Goal: Check status: Check status

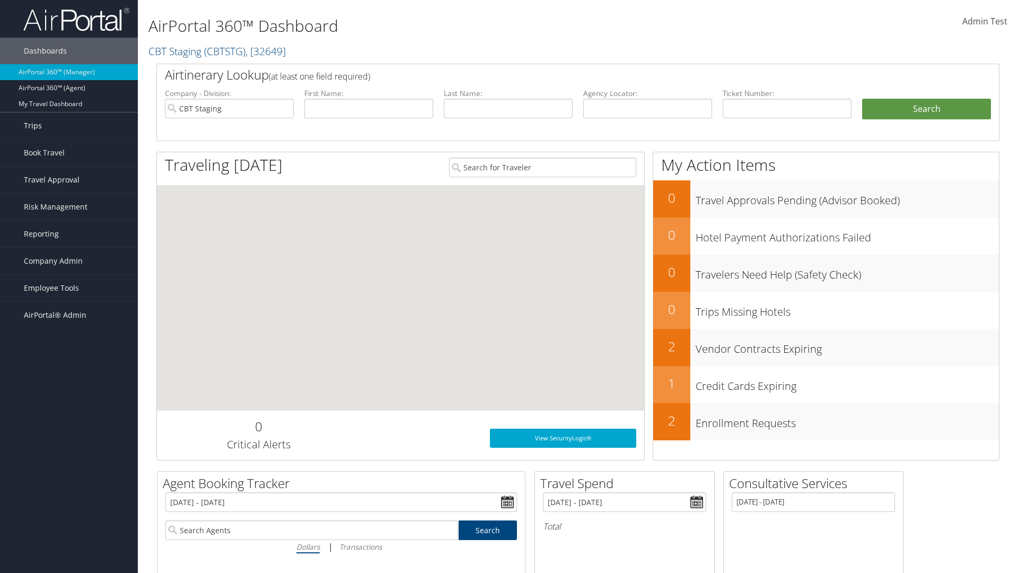
click at [69, 126] on link "Trips" at bounding box center [69, 125] width 138 height 27
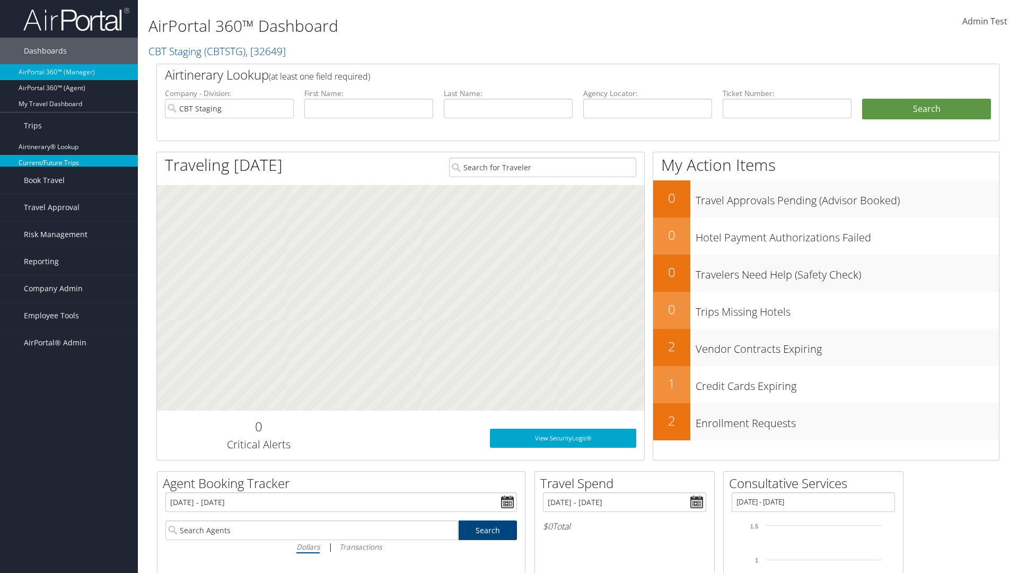
click at [69, 163] on link "Current/Future Trips" at bounding box center [69, 163] width 138 height 16
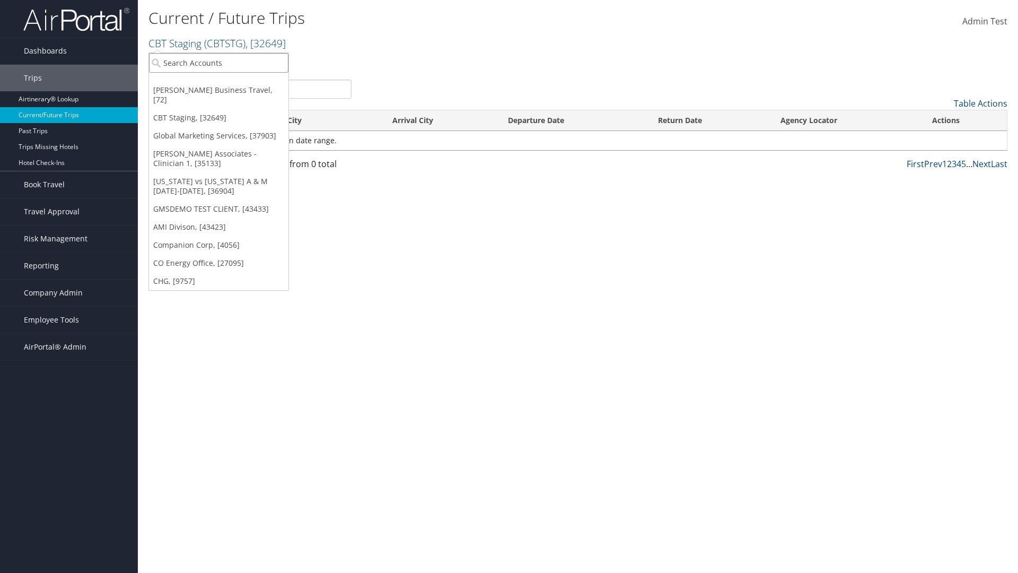
click at [219, 63] on input "search" at bounding box center [219, 63] width 140 height 20
type input "[PERSON_NAME] Business Travel"
click at [233, 82] on div "Christopherson Business Travel (C10001), [72]" at bounding box center [233, 82] width 181 height 10
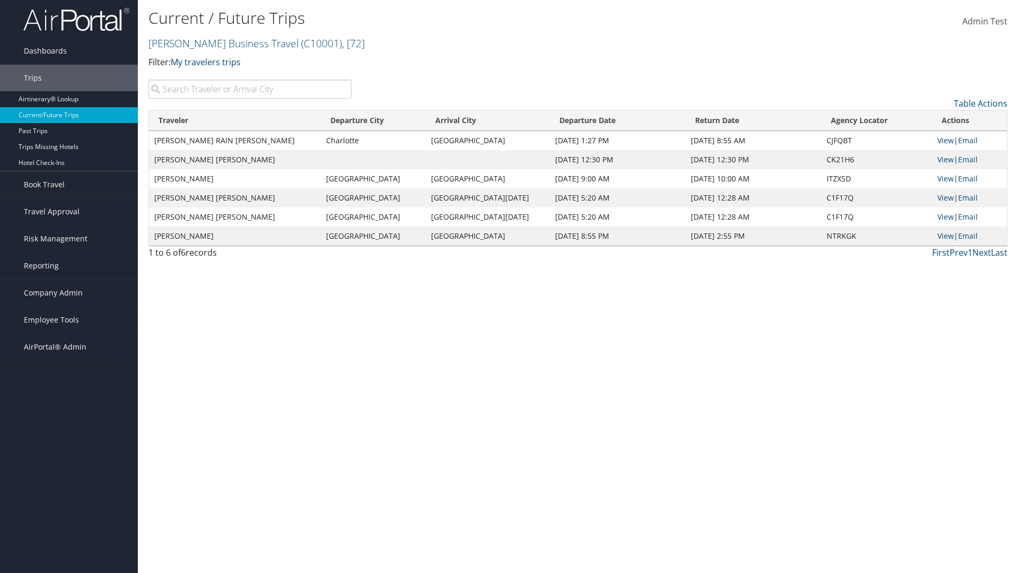
click at [250, 89] on input "search" at bounding box center [250, 89] width 203 height 19
type input "[PERSON_NAME]"
